Goal: Task Accomplishment & Management: Use online tool/utility

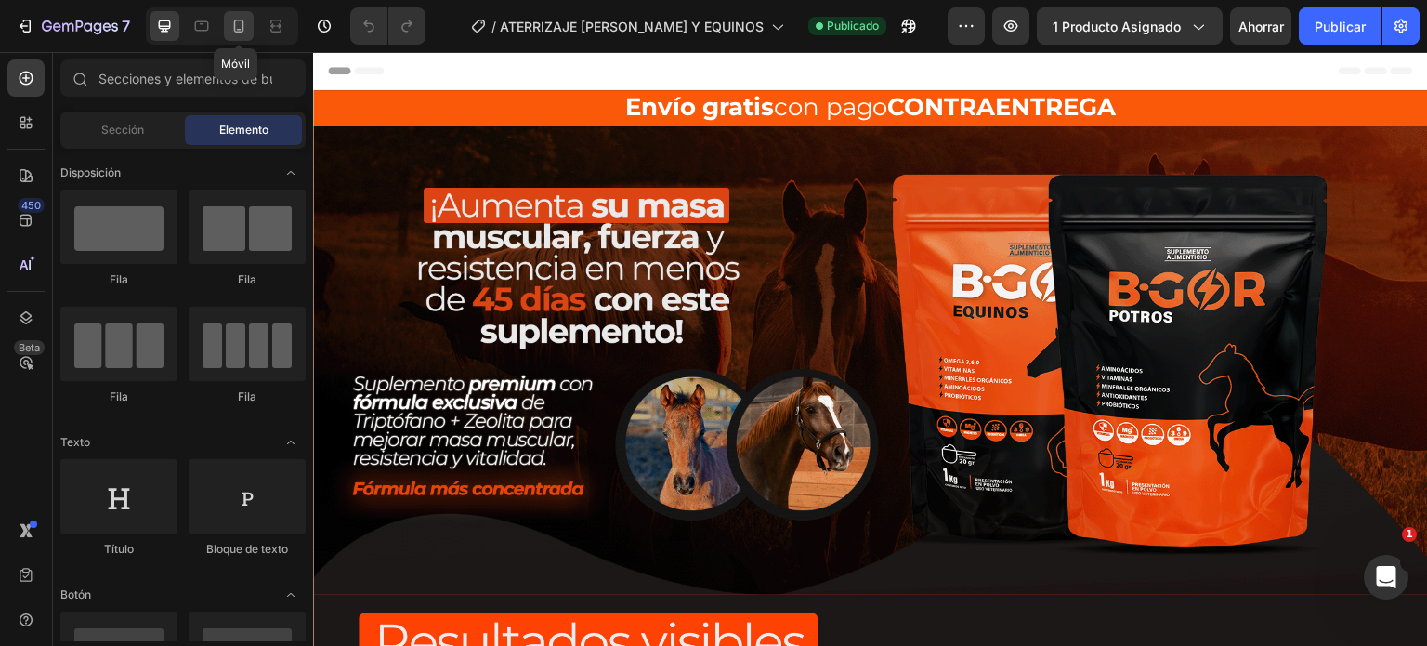
click at [234, 32] on icon at bounding box center [239, 26] width 10 height 13
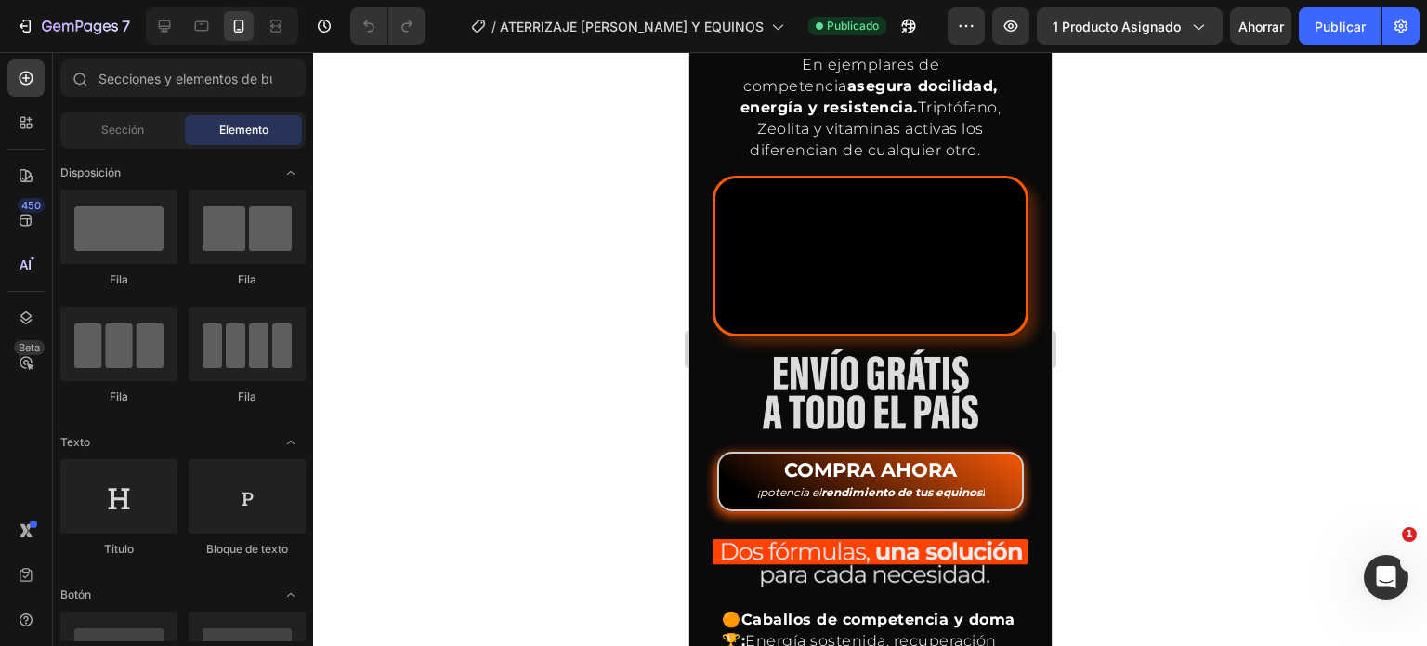
scroll to position [2023, 0]
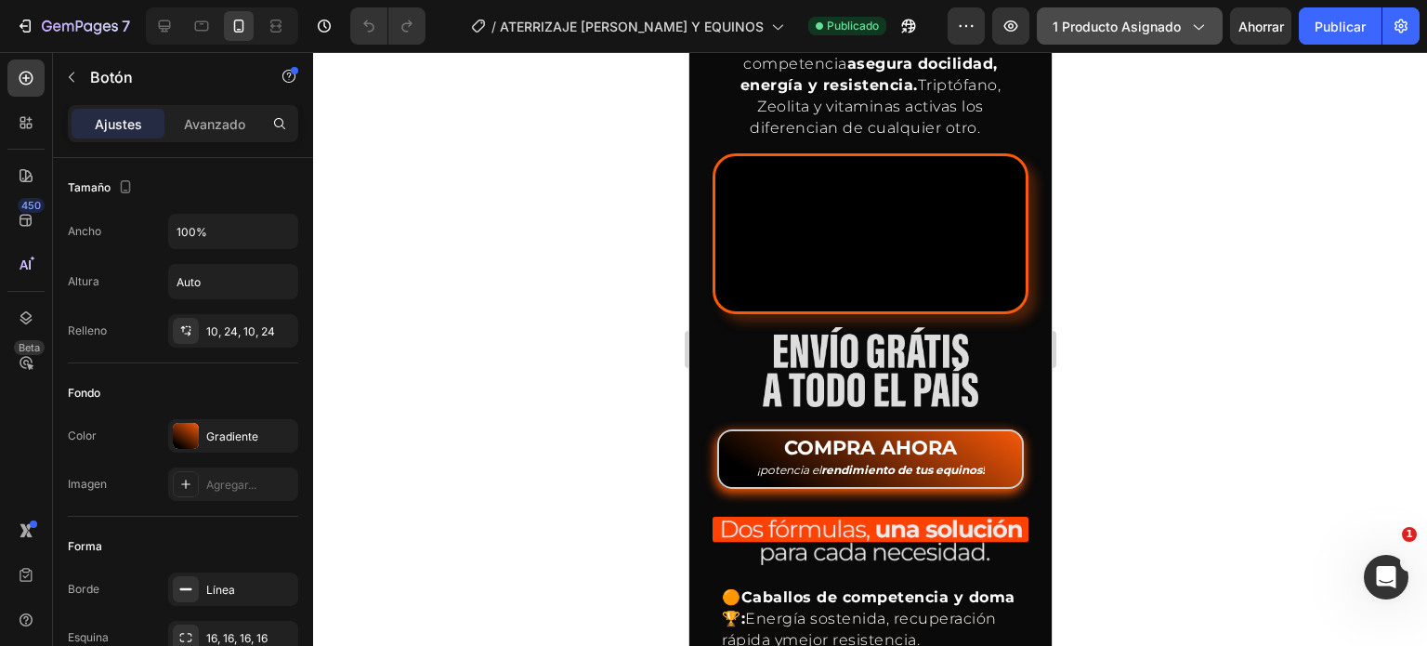
click at [1194, 19] on icon "button" at bounding box center [1197, 26] width 19 height 19
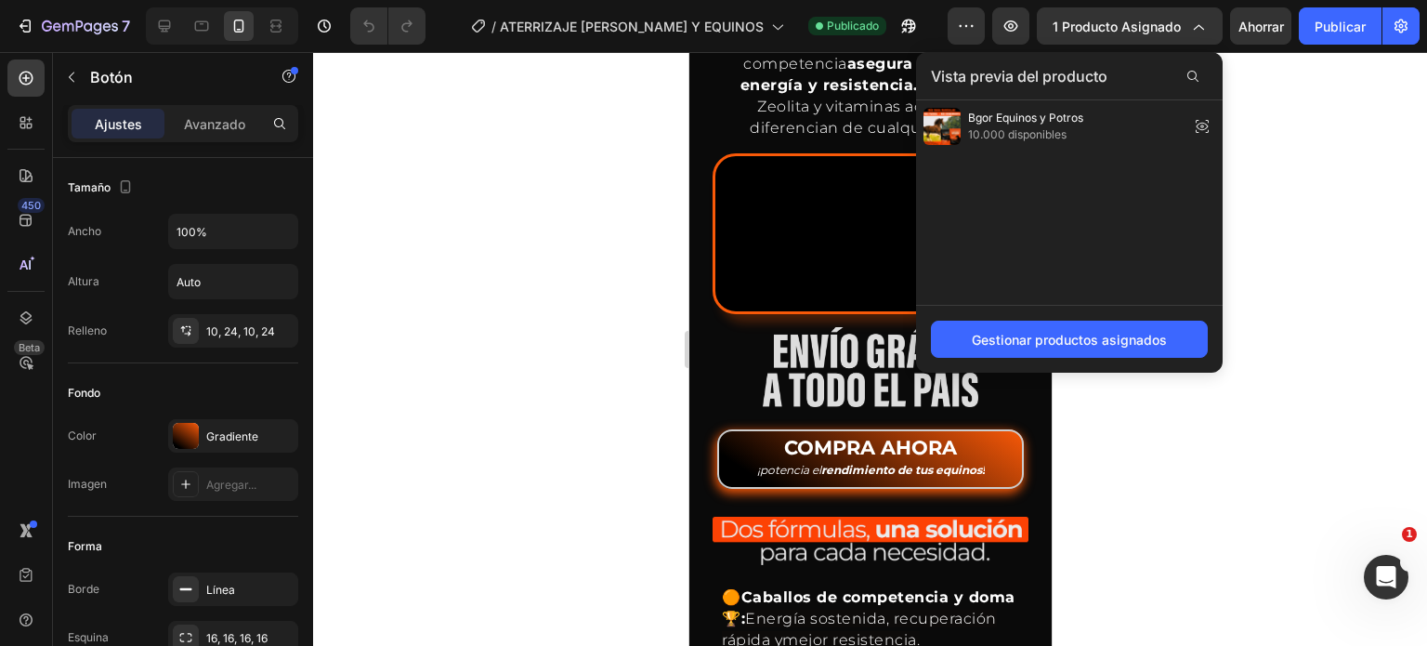
click at [1237, 123] on div at bounding box center [870, 349] width 1114 height 594
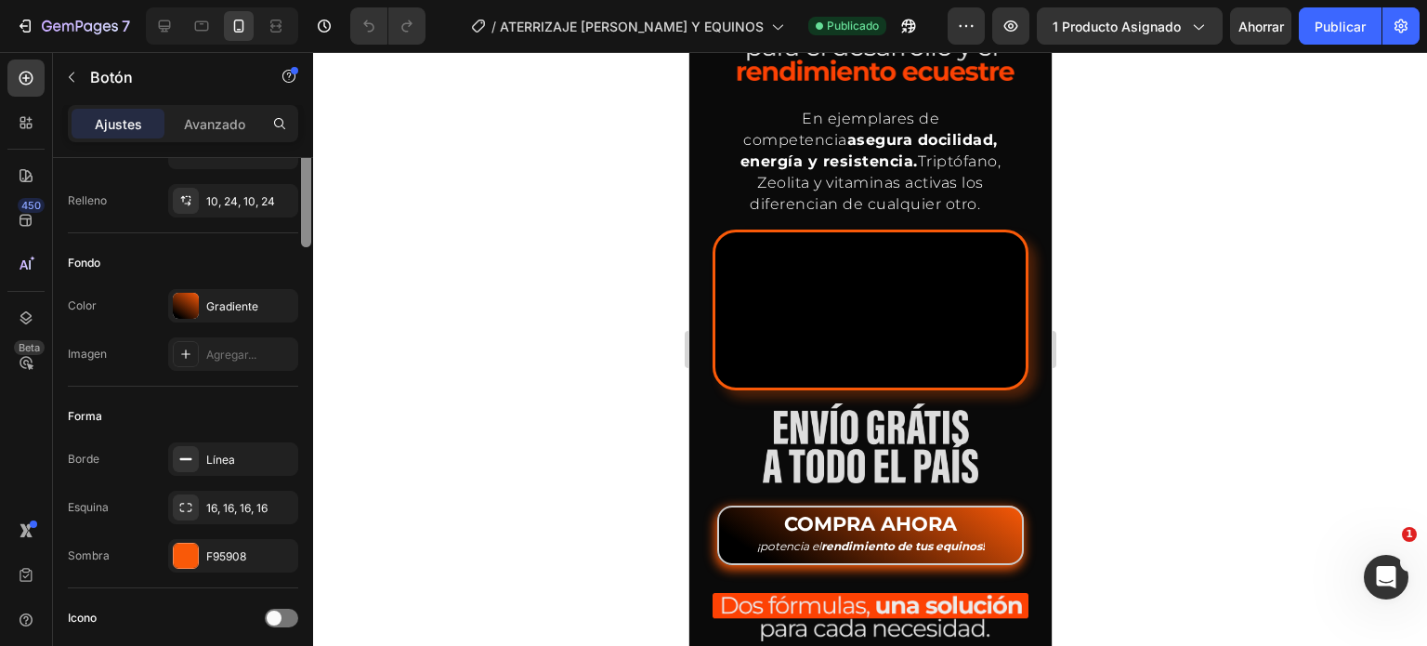
scroll to position [0, 0]
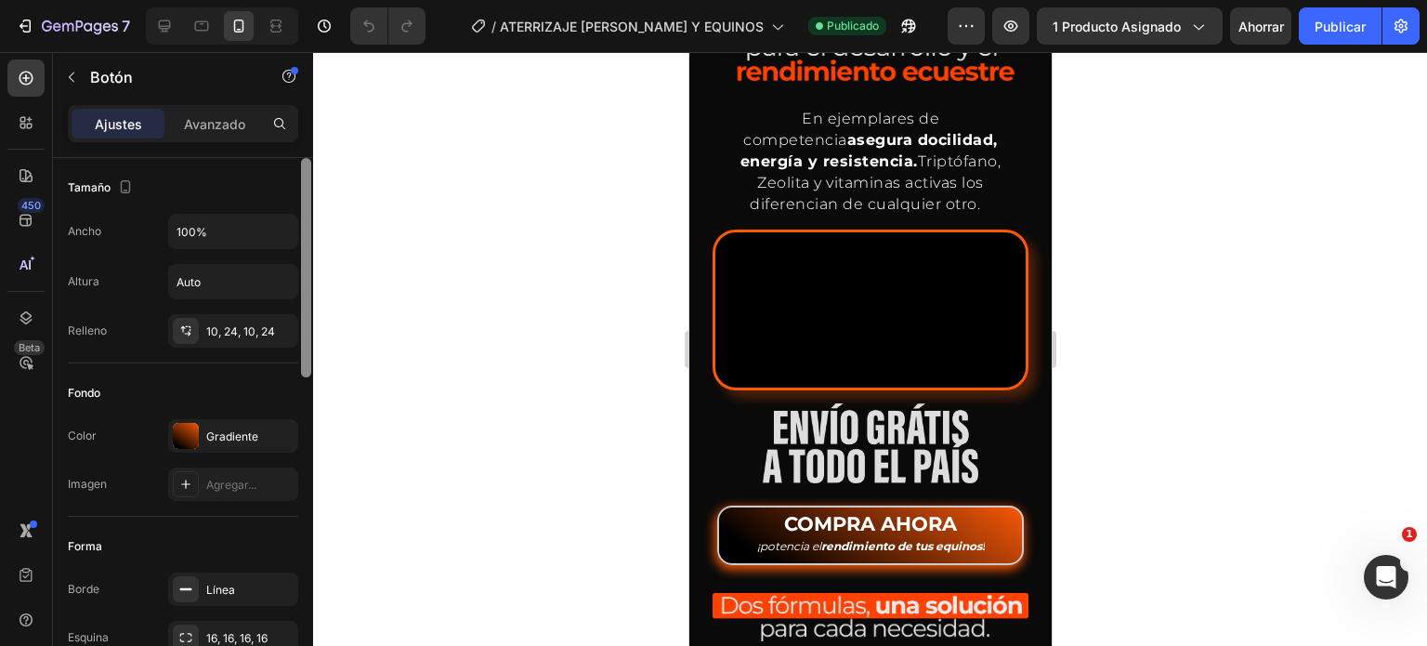
drag, startPoint x: 307, startPoint y: 321, endPoint x: 347, endPoint y: 211, distance: 117.5
click at [347, 0] on div "7 Version history / ATERRIZAJE [PERSON_NAME] Y EQUINOS Publicado Avance 1 produ…" at bounding box center [713, 0] width 1427 height 0
click at [215, 128] on font "Avanzado" at bounding box center [214, 124] width 61 height 16
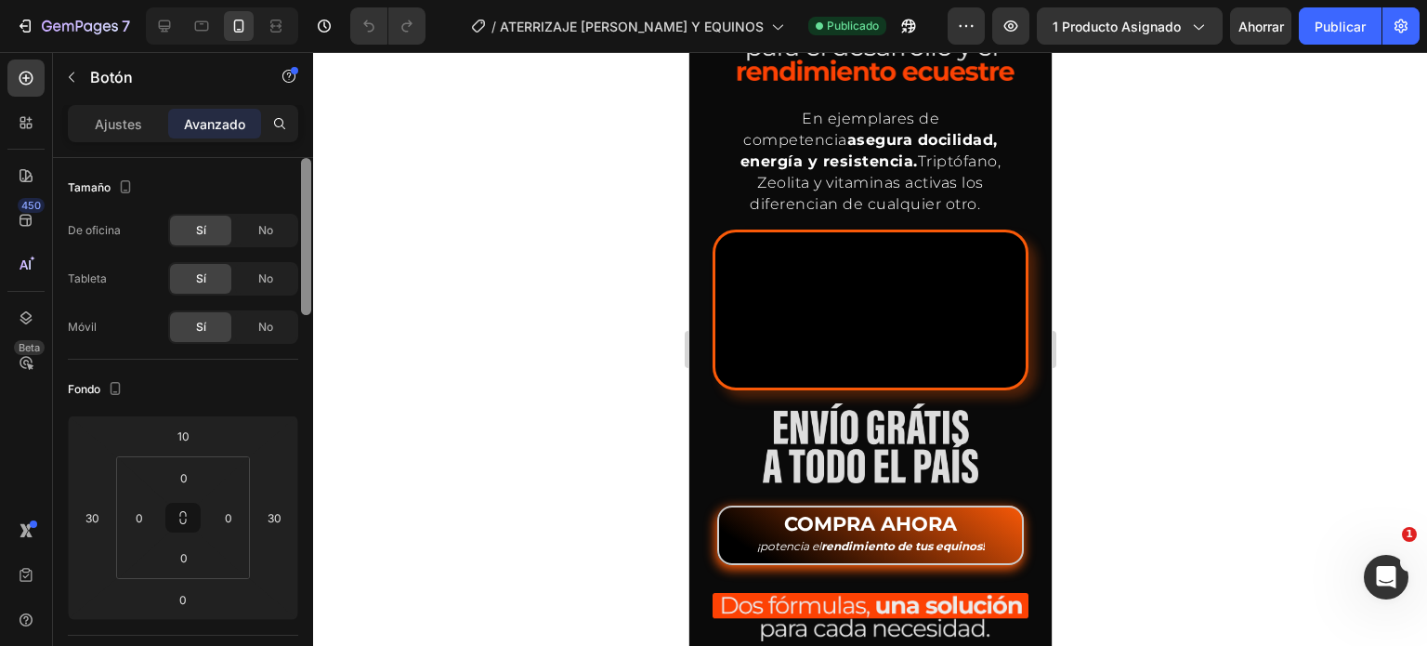
drag, startPoint x: 305, startPoint y: 189, endPoint x: 426, endPoint y: 57, distance: 180.1
click at [426, 0] on div "7 Version history / ATERRIZAJE [PERSON_NAME] Y EQUINOS Publicado Avance 1 produ…" at bounding box center [713, 0] width 1427 height 0
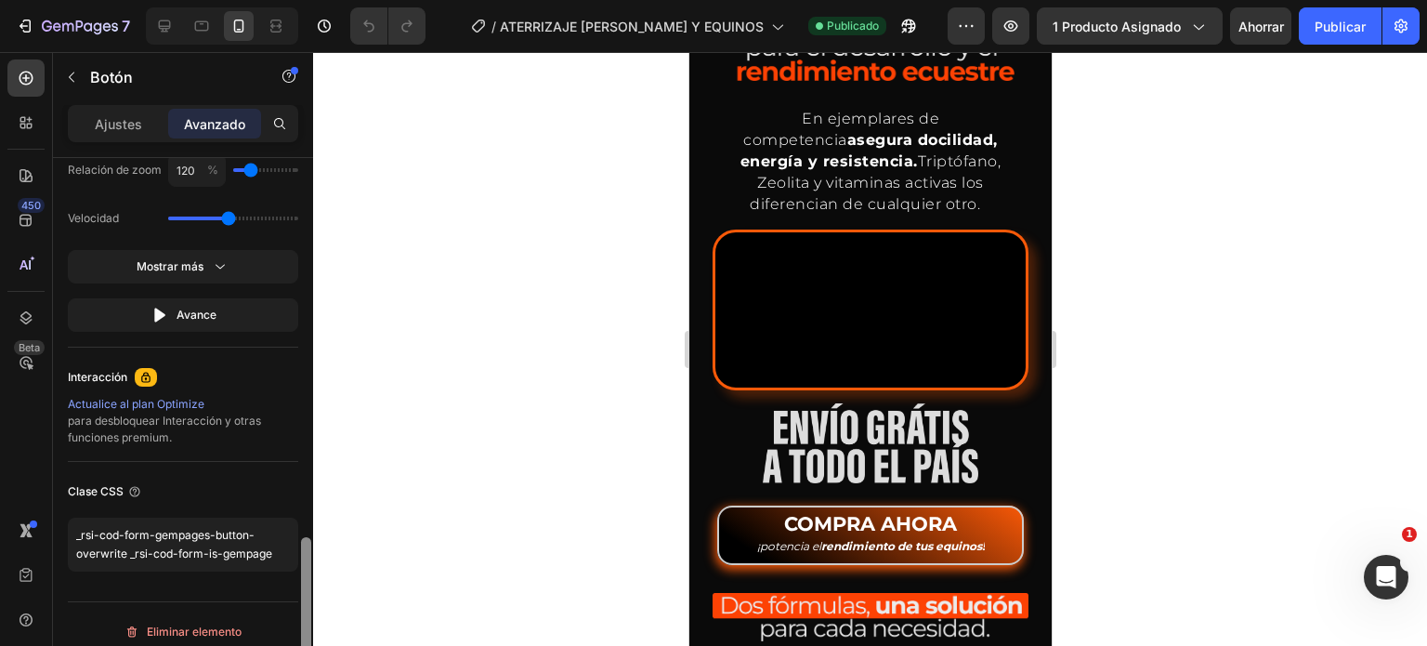
scroll to position [1311, 0]
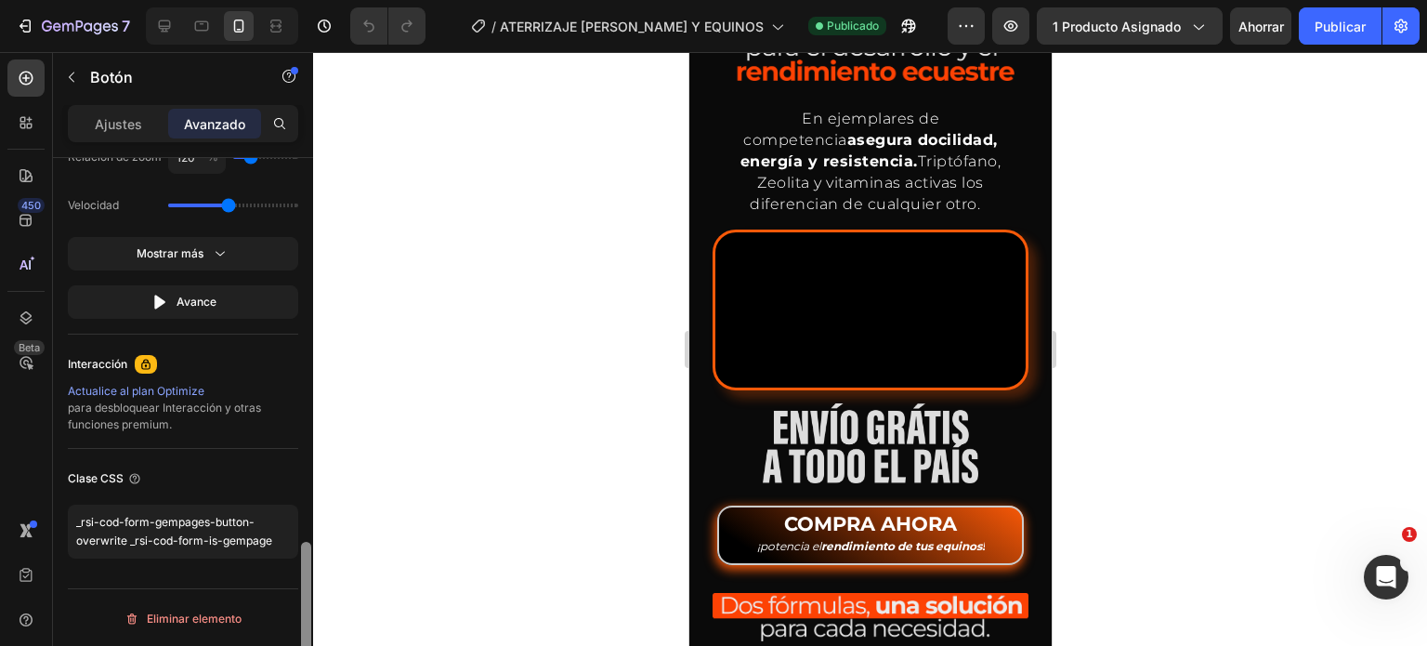
drag, startPoint x: 305, startPoint y: 268, endPoint x: 320, endPoint y: 689, distance: 421.0
click at [320, 0] on html "7 Version history / ATERRIZAJE [PERSON_NAME] Y EQUINOS Publicado Avance 1 produ…" at bounding box center [713, 0] width 1427 height 0
click at [223, 540] on textarea "_rsi-cod-form-gempages-button-overwrite _rsi-cod-form-is-gempage" at bounding box center [183, 531] width 230 height 54
click at [1200, 25] on icon "button" at bounding box center [1197, 26] width 19 height 19
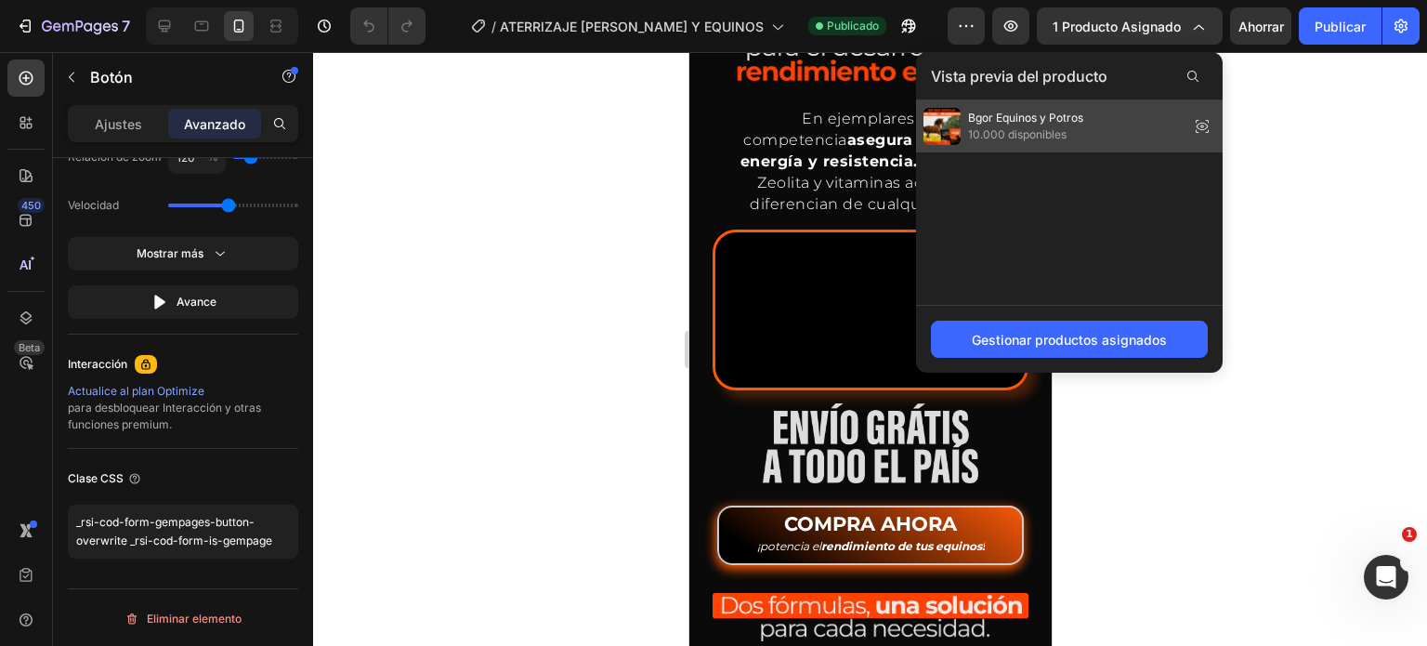
click at [1100, 122] on div "Bgor Equinos y Potros 10.000 disponibles" at bounding box center [1069, 126] width 307 height 52
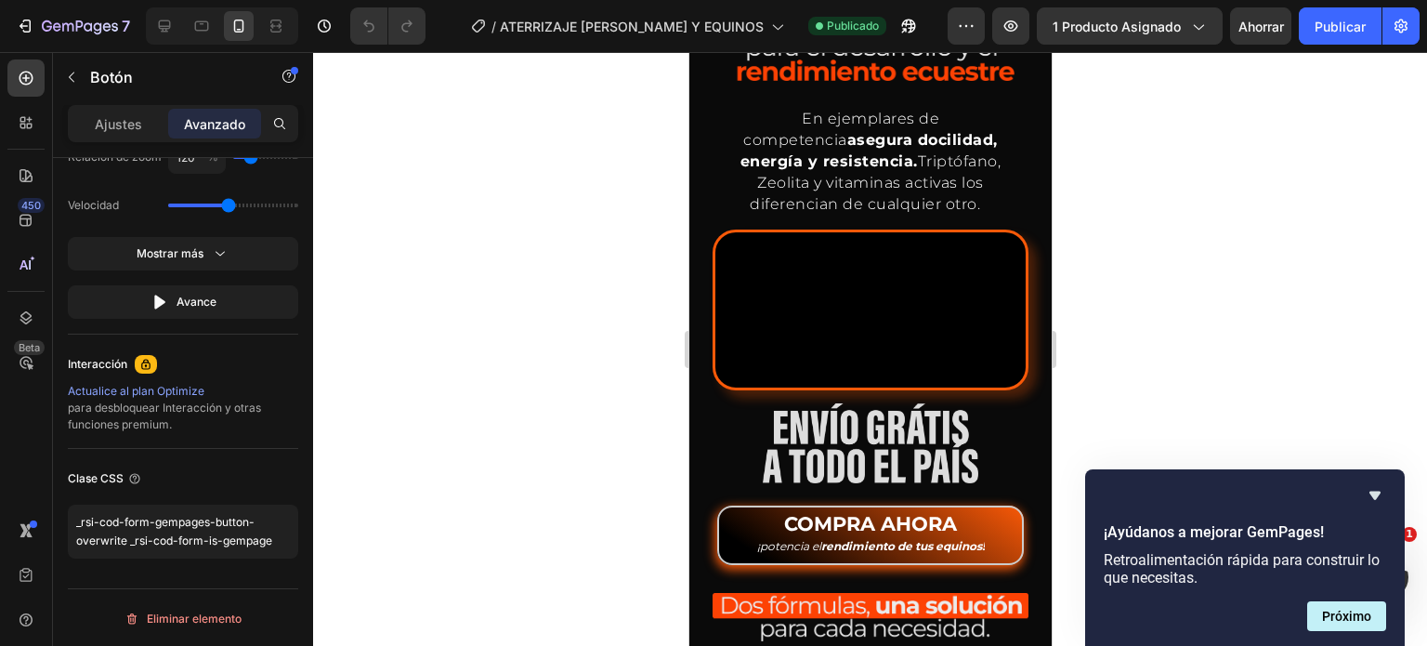
click at [109, 137] on div "Ajustes" at bounding box center [118, 124] width 93 height 30
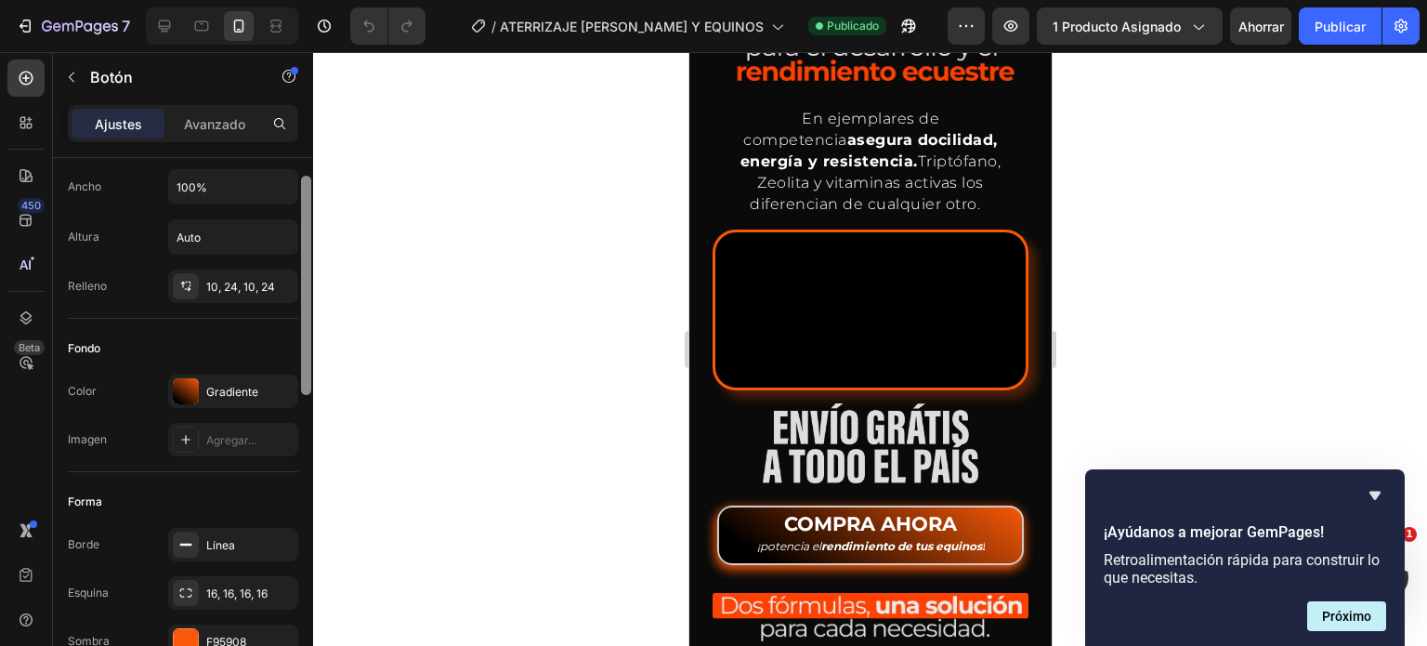
scroll to position [0, 0]
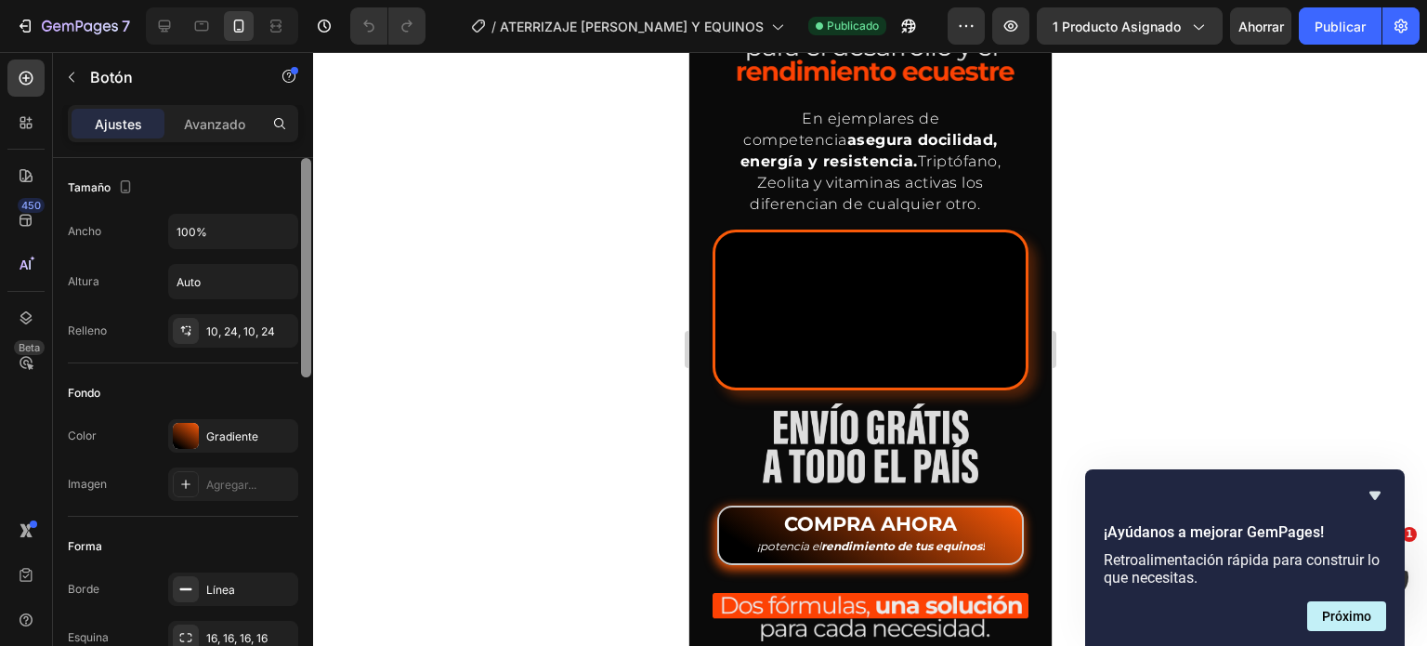
drag, startPoint x: 308, startPoint y: 501, endPoint x: 342, endPoint y: 103, distance: 398.9
click at [342, 0] on div "7 Version history / ATERRIZAJE [PERSON_NAME] Y EQUINOS Publicado Avance 1 produ…" at bounding box center [713, 0] width 1427 height 0
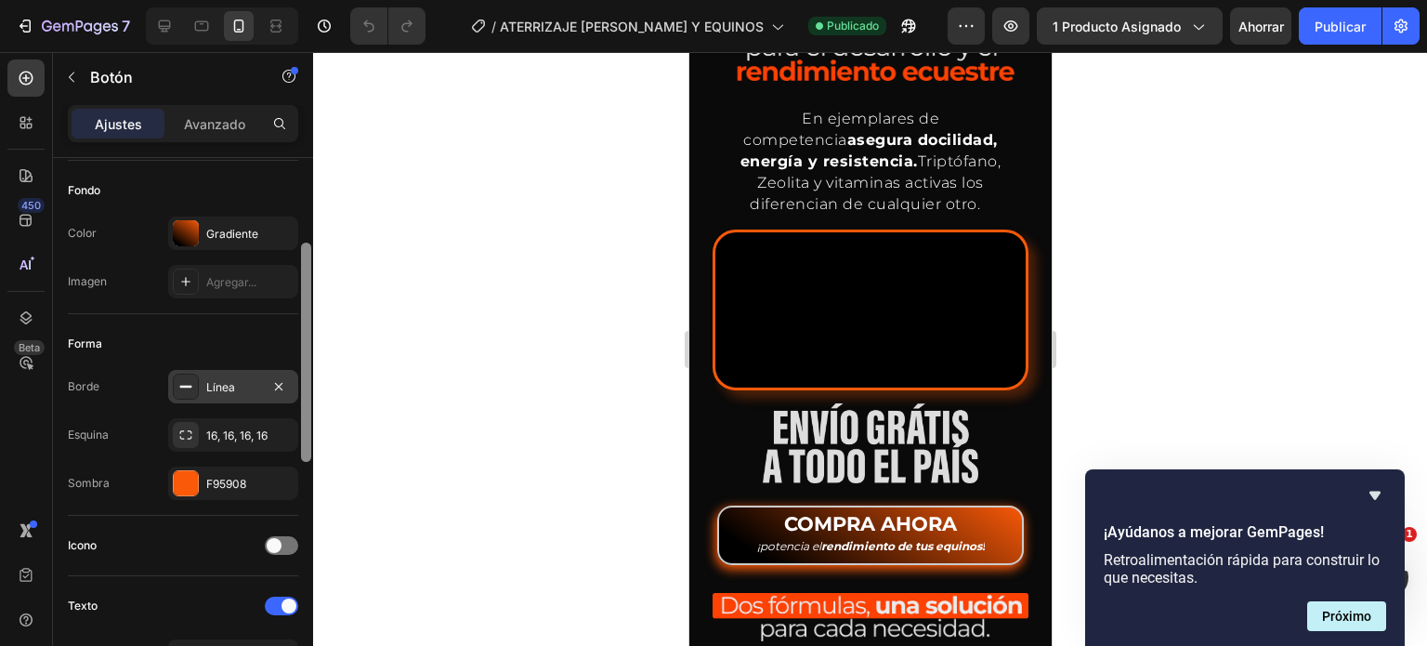
scroll to position [204, 0]
drag, startPoint x: 306, startPoint y: 307, endPoint x: 297, endPoint y: 390, distance: 84.0
click at [297, 390] on div "Tamaño Ancho 100% Altura Auto Relleno 10, 24, 10, 24 Fondo Color Gradiente Imag…" at bounding box center [183, 428] width 260 height 541
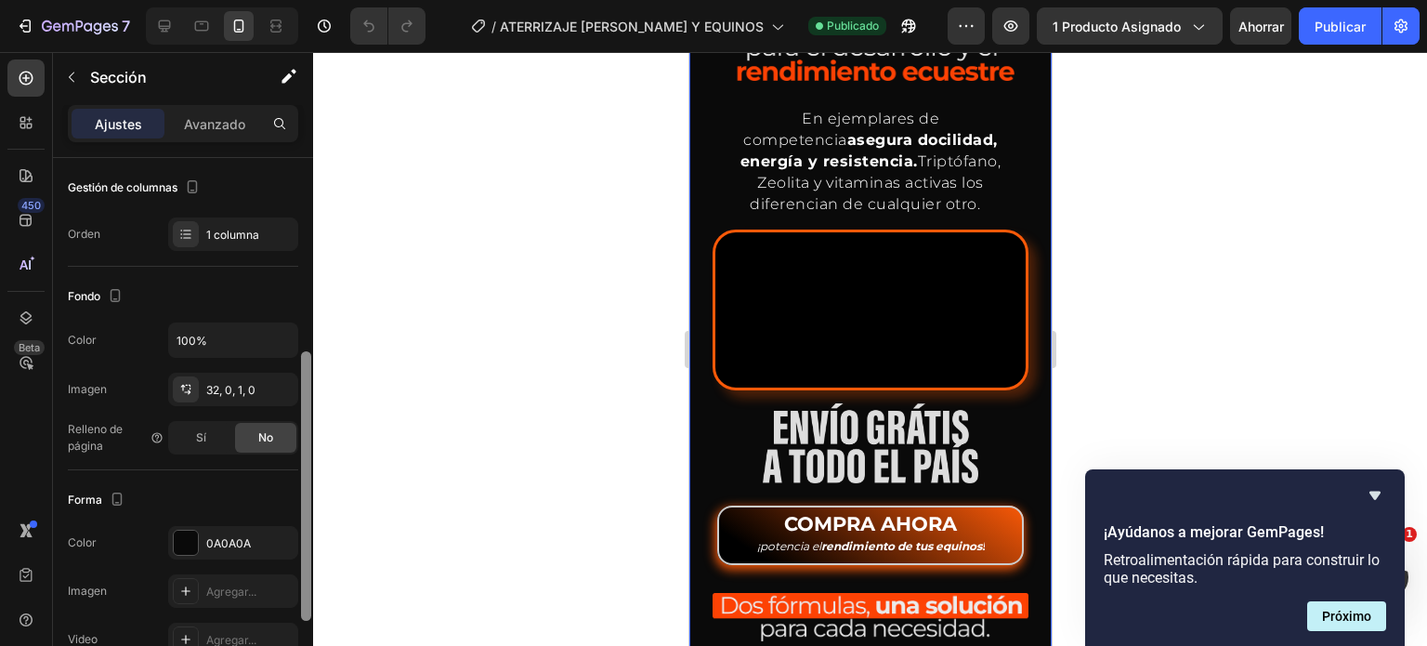
scroll to position [0, 0]
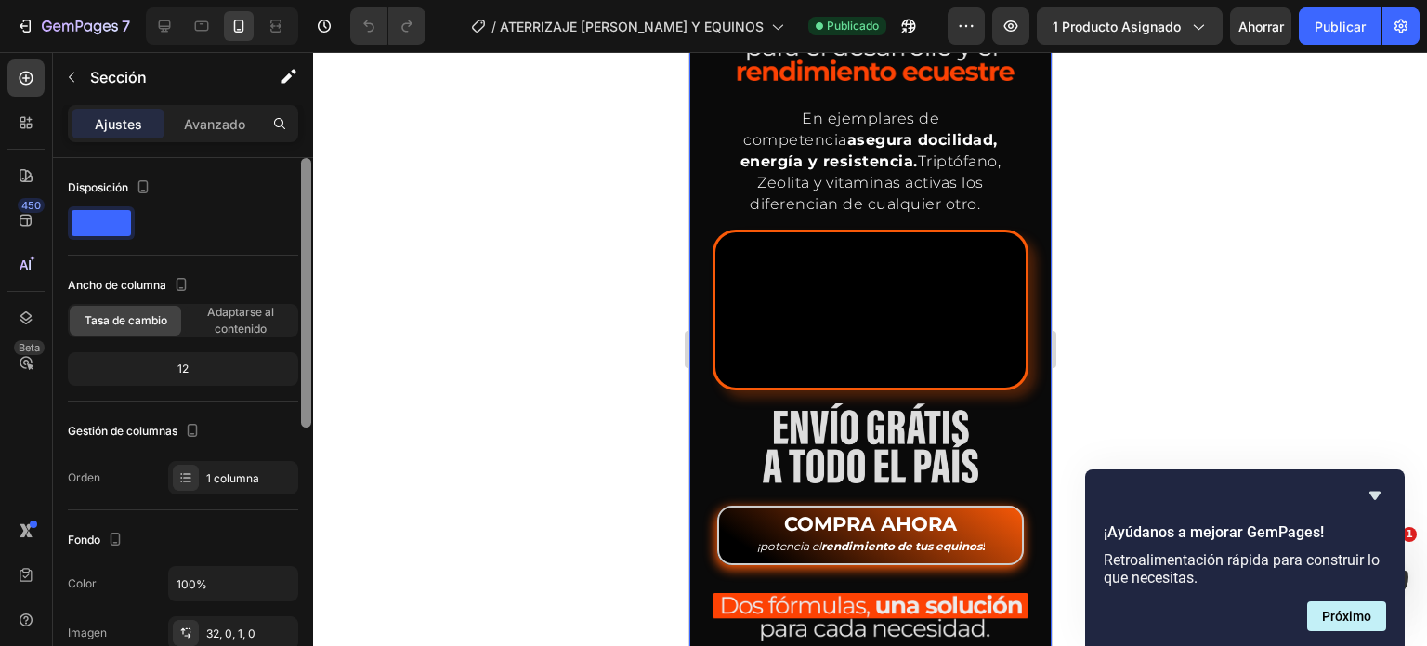
drag, startPoint x: 307, startPoint y: 266, endPoint x: 333, endPoint y: 114, distance: 153.5
click at [333, 0] on div "7 Version history / ATERRIZAJE [PERSON_NAME] Y EQUINOS Publicado Avance 1 produ…" at bounding box center [713, 0] width 1427 height 0
click at [206, 118] on font "Avanzado" at bounding box center [214, 124] width 61 height 16
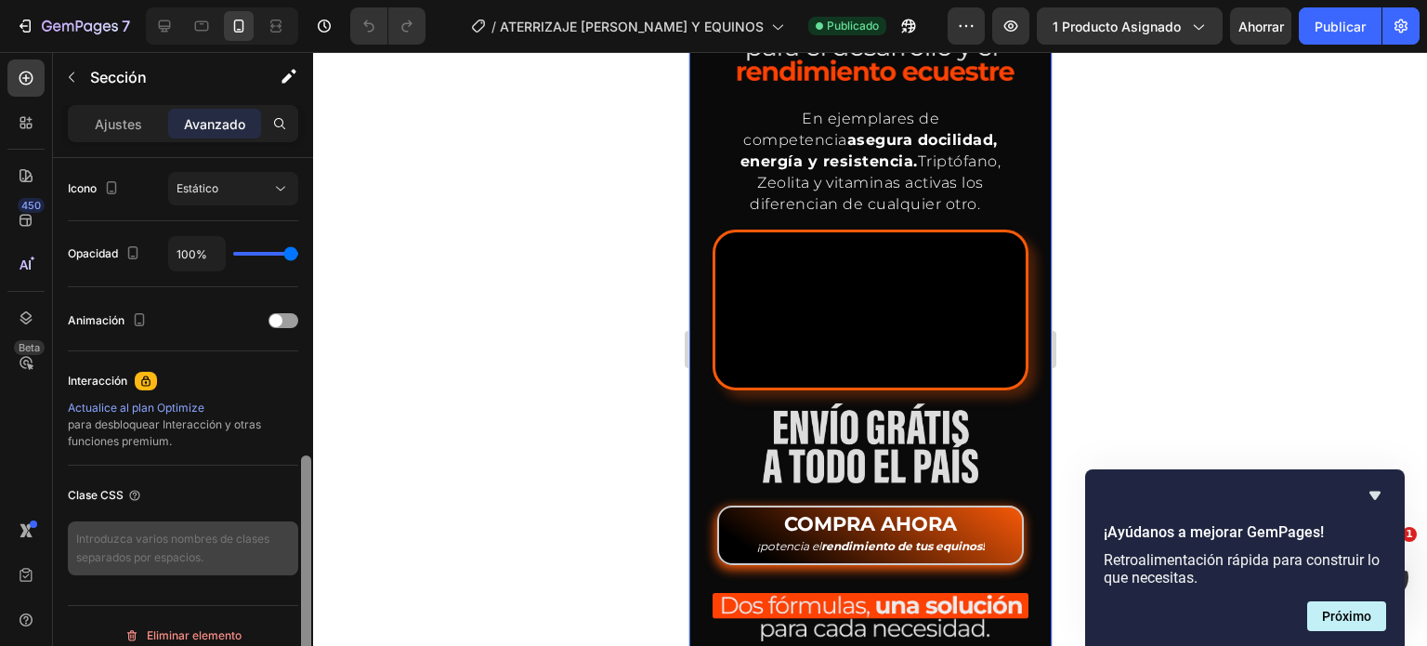
scroll to position [696, 0]
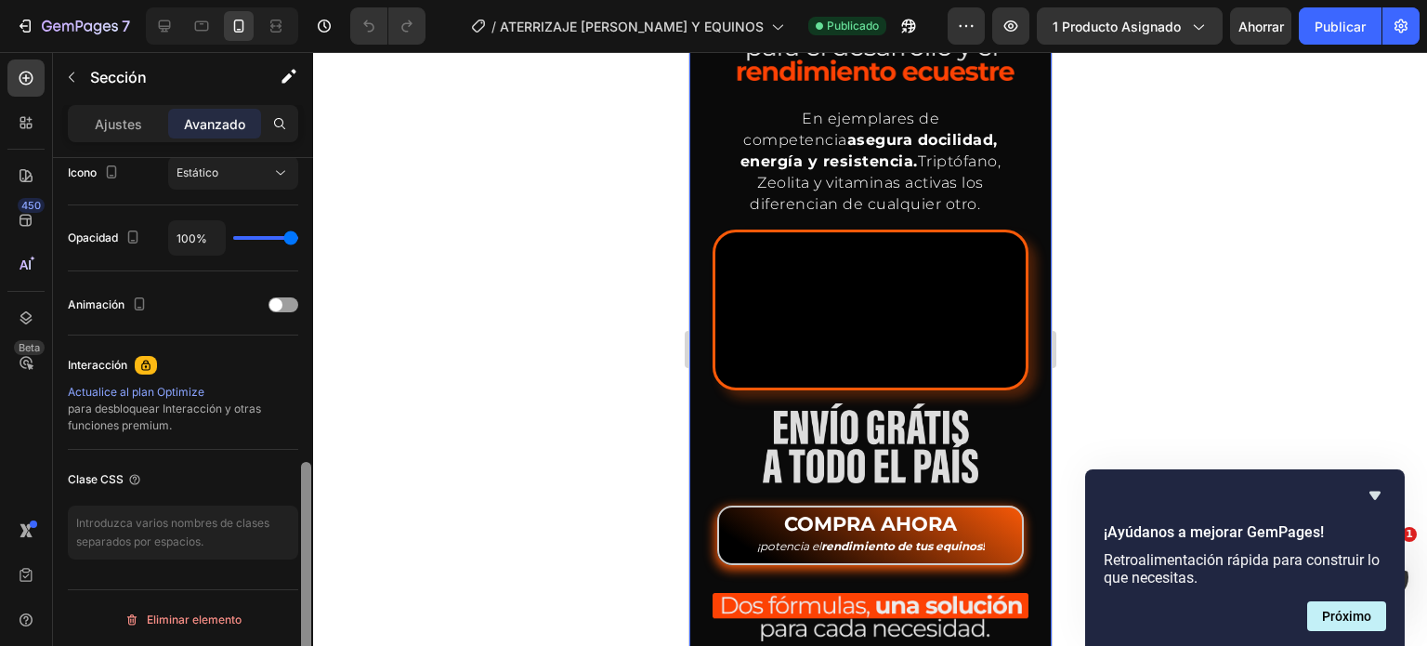
drag, startPoint x: 306, startPoint y: 203, endPoint x: 295, endPoint y: 587, distance: 383.7
click at [295, 587] on div "Mostrar en De oficina Sí No Tableta Sí No Móvil Sí No Fondo 0 0 0 0 32 0 1 0 Fo…" at bounding box center [183, 428] width 260 height 541
